Goal: Information Seeking & Learning: Learn about a topic

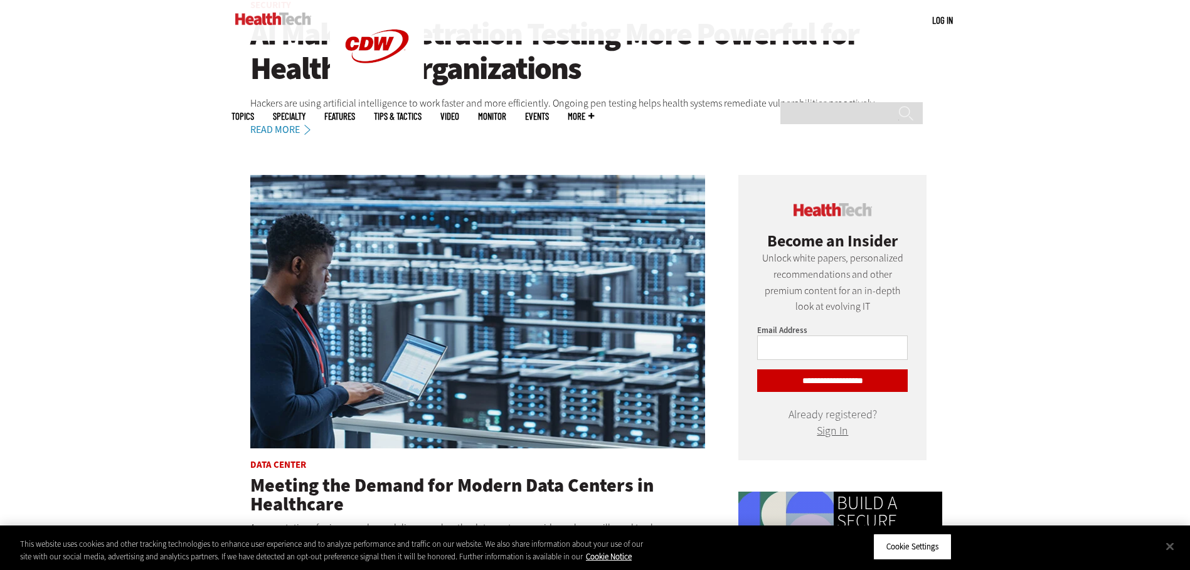
scroll to position [376, 0]
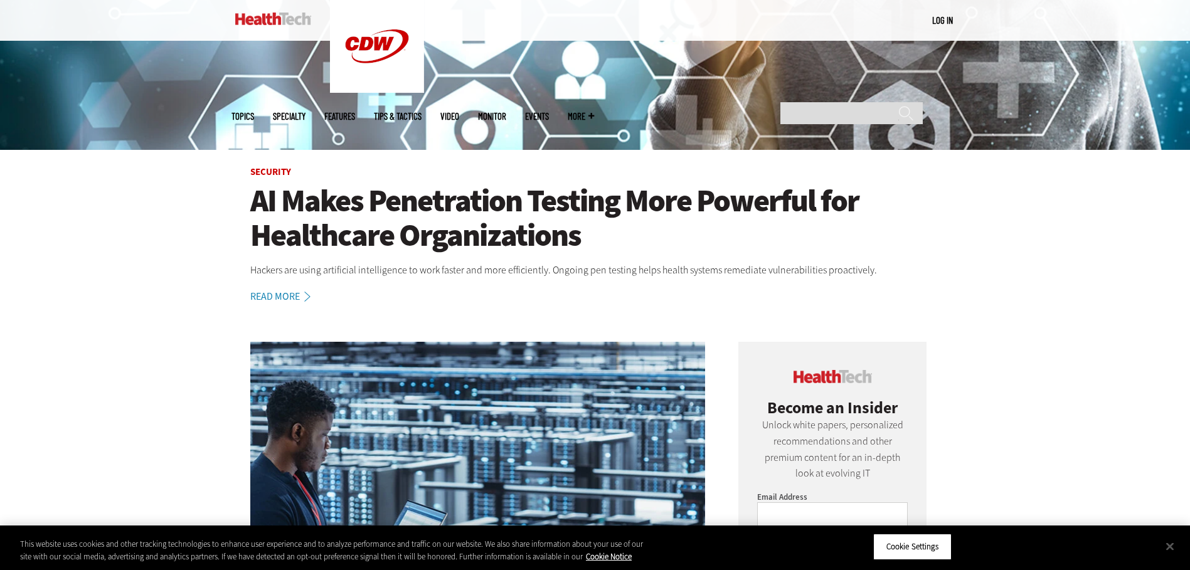
click at [543, 227] on h1 "AI Makes Penetration Testing More Powerful for Healthcare Organizations" at bounding box center [595, 218] width 690 height 69
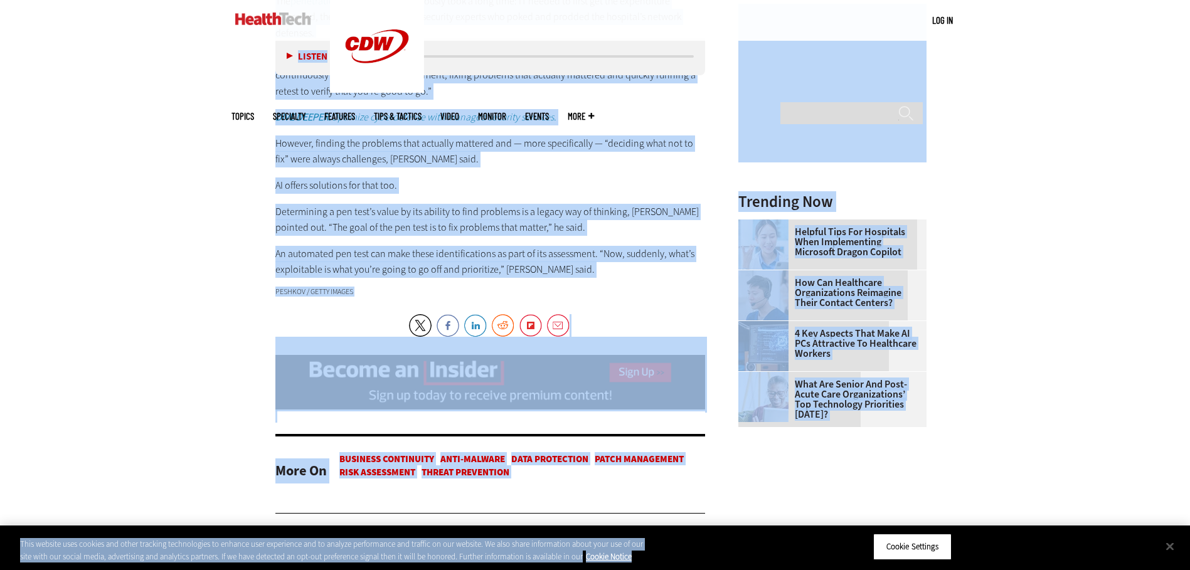
scroll to position [1705, 0]
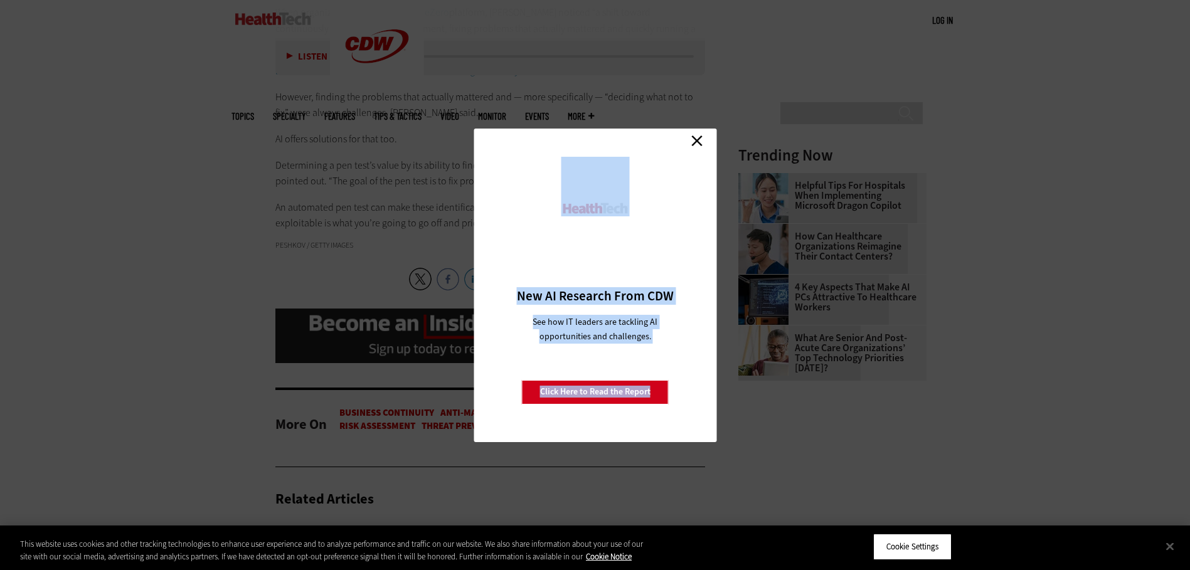
drag, startPoint x: 282, startPoint y: 164, endPoint x: 471, endPoint y: 238, distance: 202.8
click at [701, 137] on link "Close" at bounding box center [697, 141] width 19 height 19
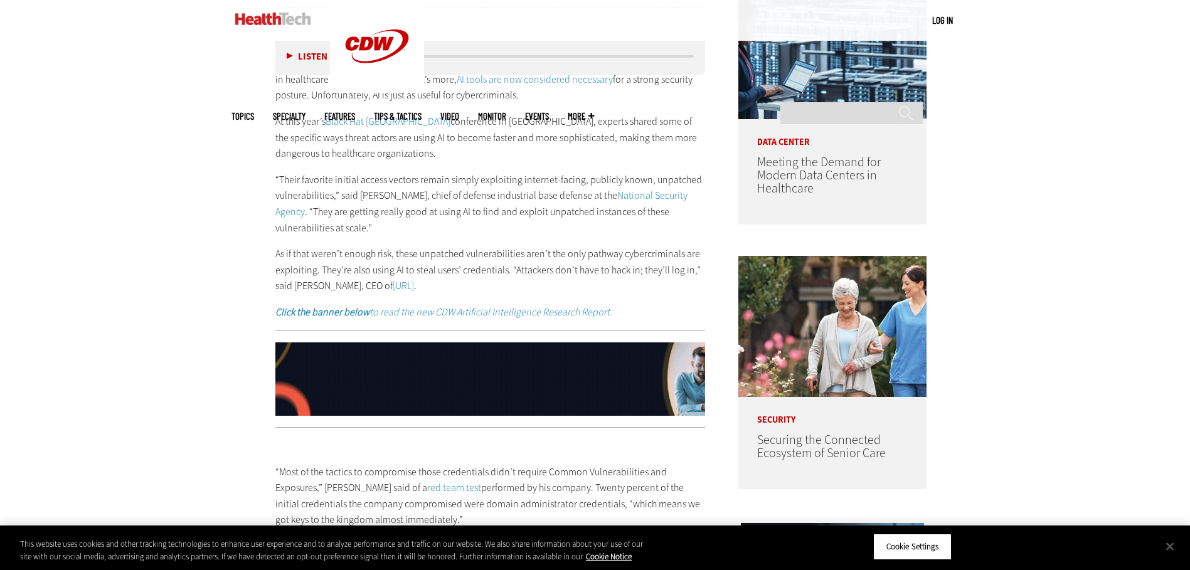
scroll to position [878, 0]
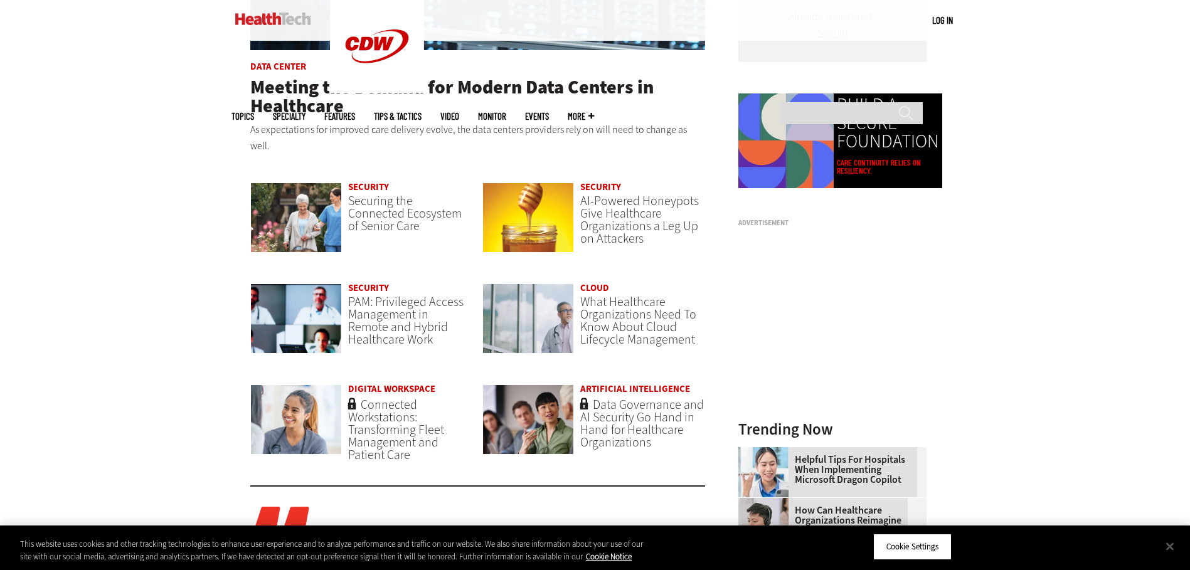
scroll to position [1004, 0]
